Goal: Entertainment & Leisure: Consume media (video, audio)

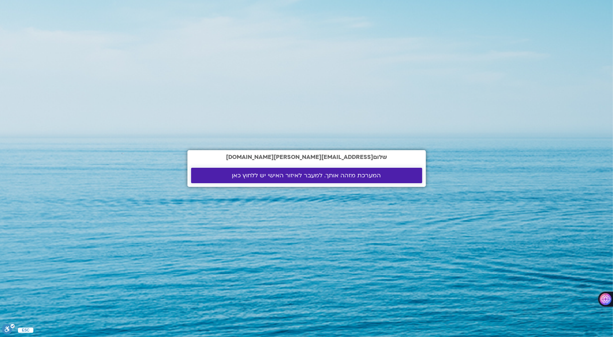
drag, startPoint x: 345, startPoint y: 175, endPoint x: 284, endPoint y: 178, distance: 61.0
click at [345, 175] on span "המערכת מזהה אותך. למעבר לאיזור האישי יש ללחוץ כאן" at bounding box center [306, 175] width 149 height 7
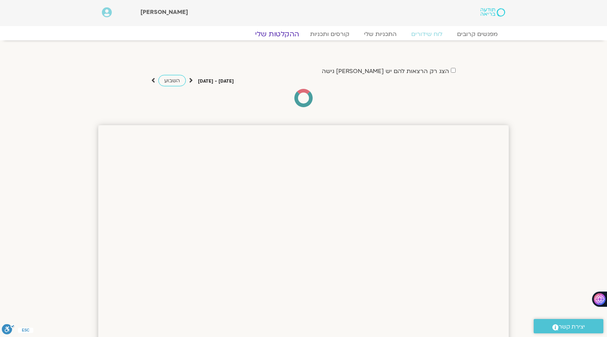
click at [292, 32] on link "ההקלטות שלי" at bounding box center [278, 34] width 62 height 9
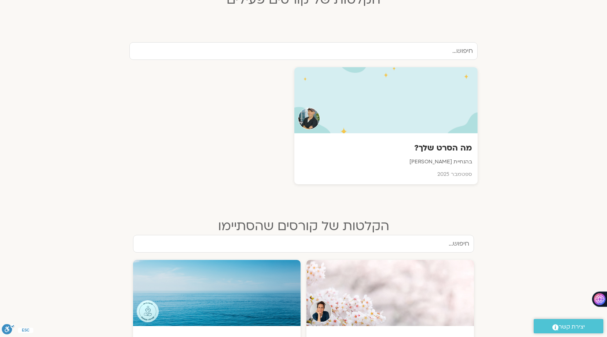
scroll to position [220, 0]
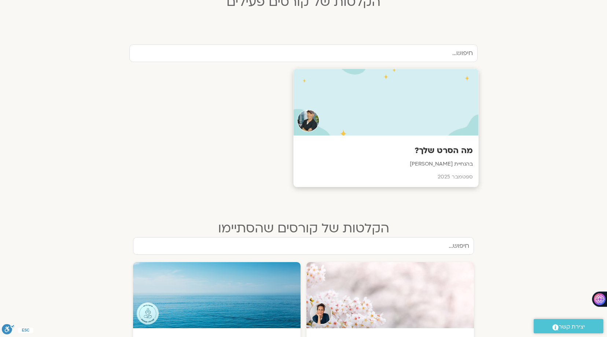
click at [445, 150] on h3 "מה הסרט שלך?" at bounding box center [386, 150] width 174 height 11
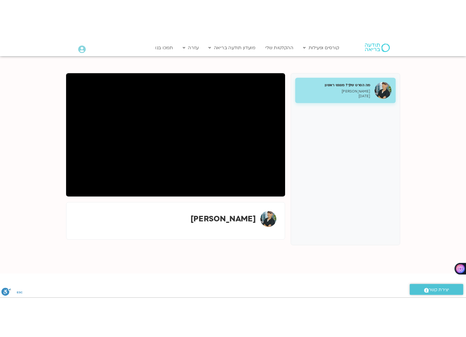
scroll to position [73, 0]
